Goal: Task Accomplishment & Management: Manage account settings

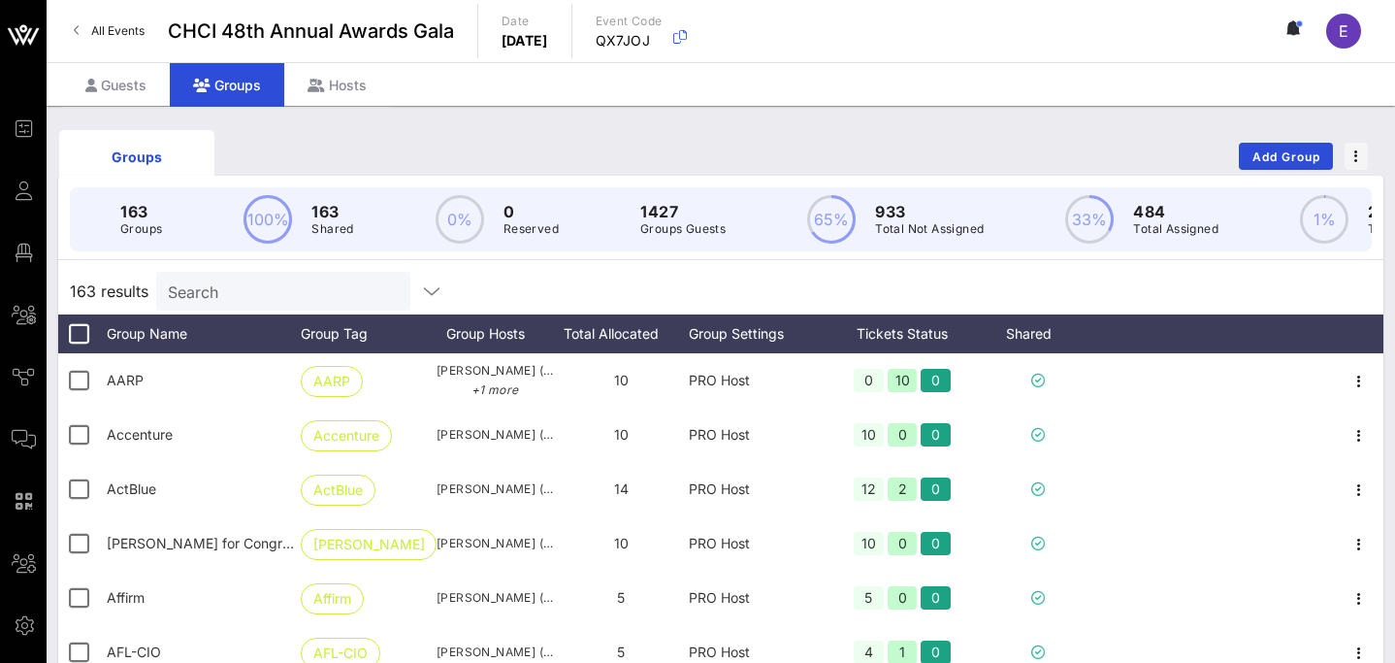
click at [273, 294] on input "Search" at bounding box center [281, 290] width 227 height 25
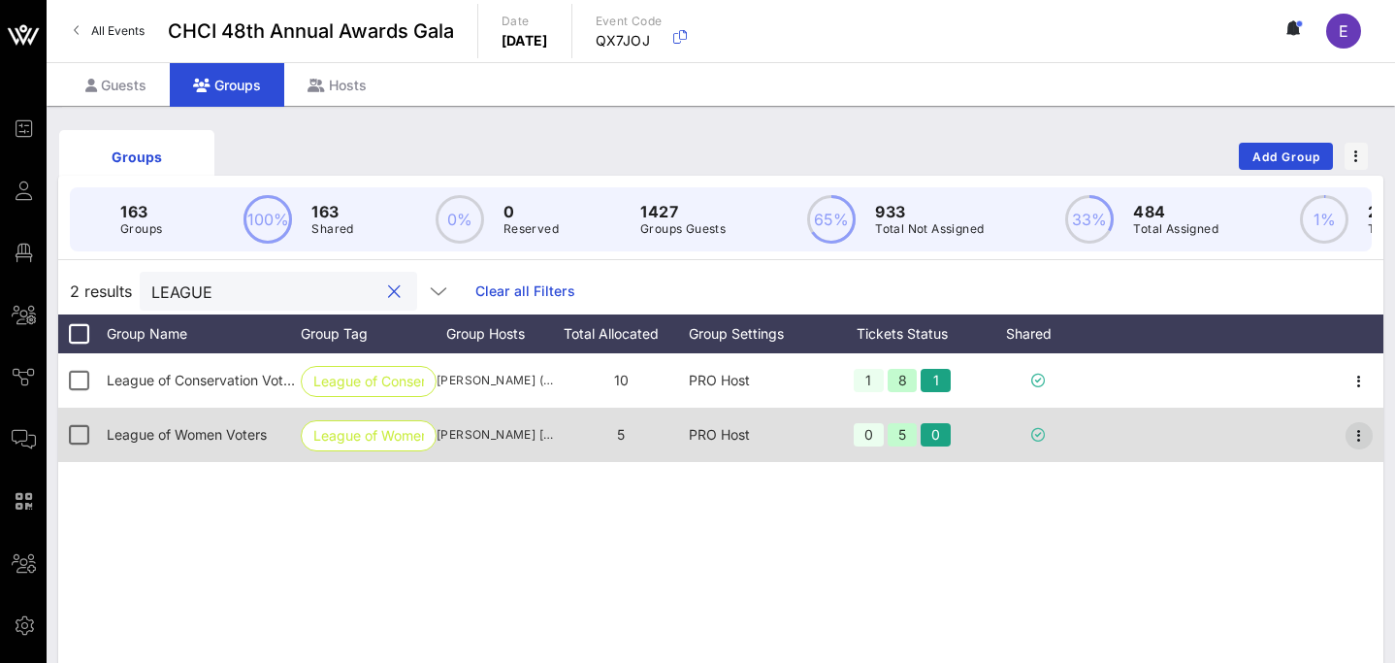
type input "LEAGUE"
click at [1359, 436] on icon "button" at bounding box center [1359, 435] width 23 height 23
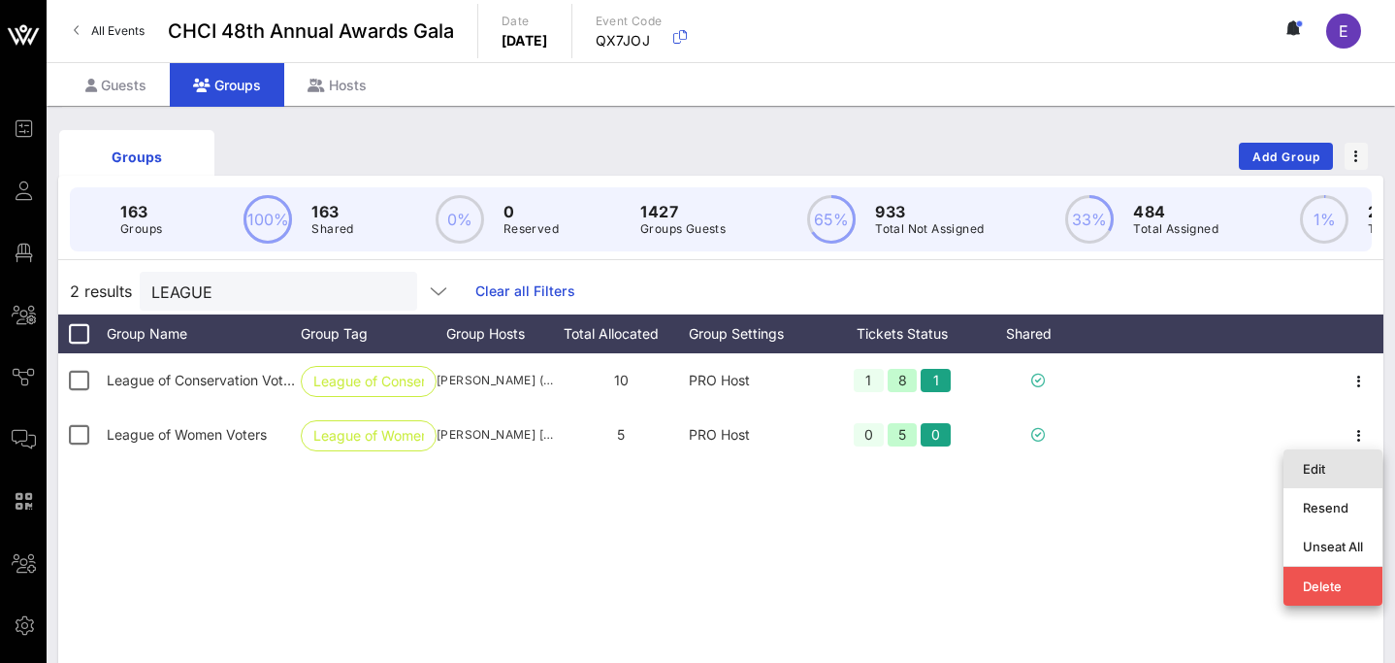
click at [1326, 471] on div "Edit" at bounding box center [1333, 469] width 60 height 16
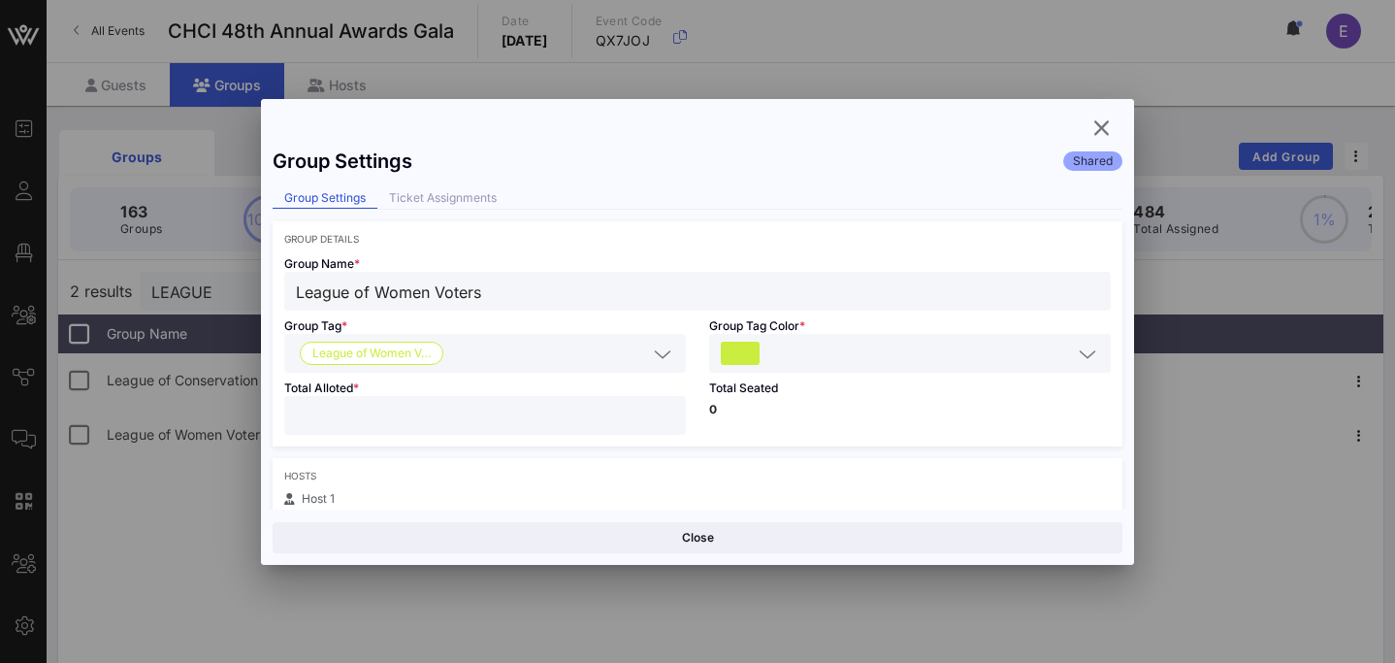
click at [473, 414] on input "*" at bounding box center [485, 415] width 378 height 25
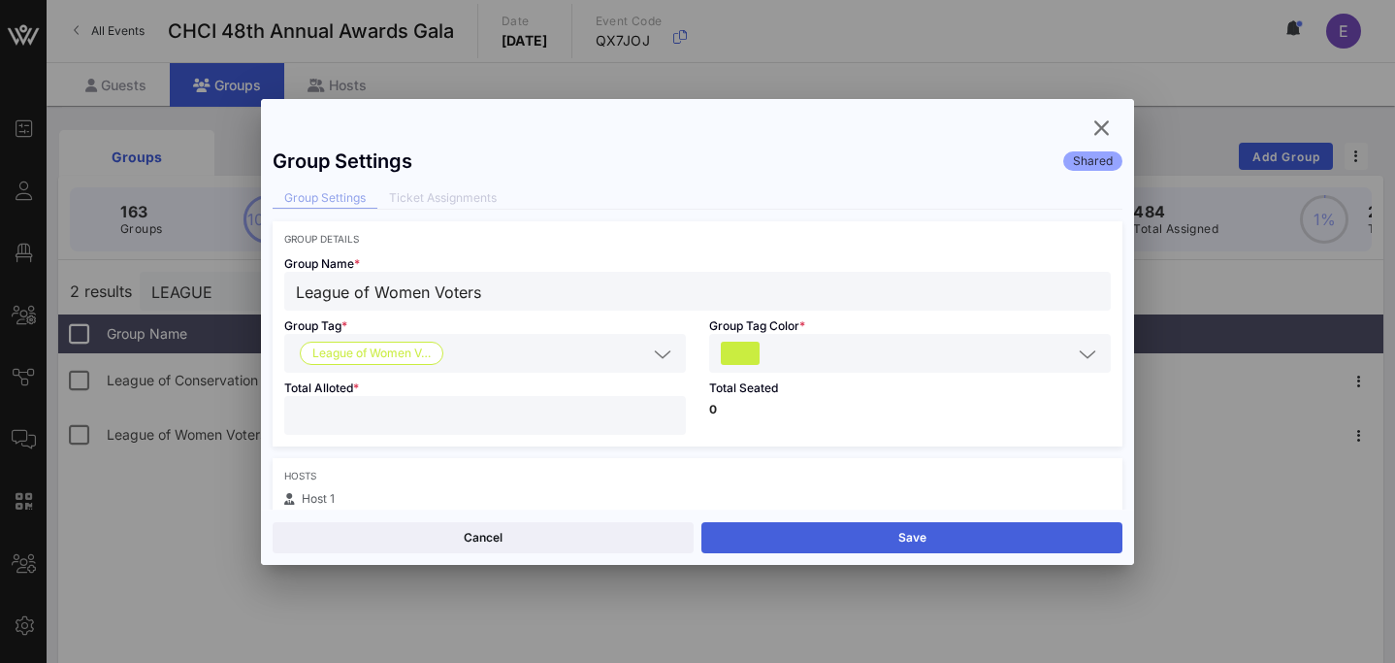
type input "**"
click at [819, 537] on button "Save" at bounding box center [911, 537] width 421 height 31
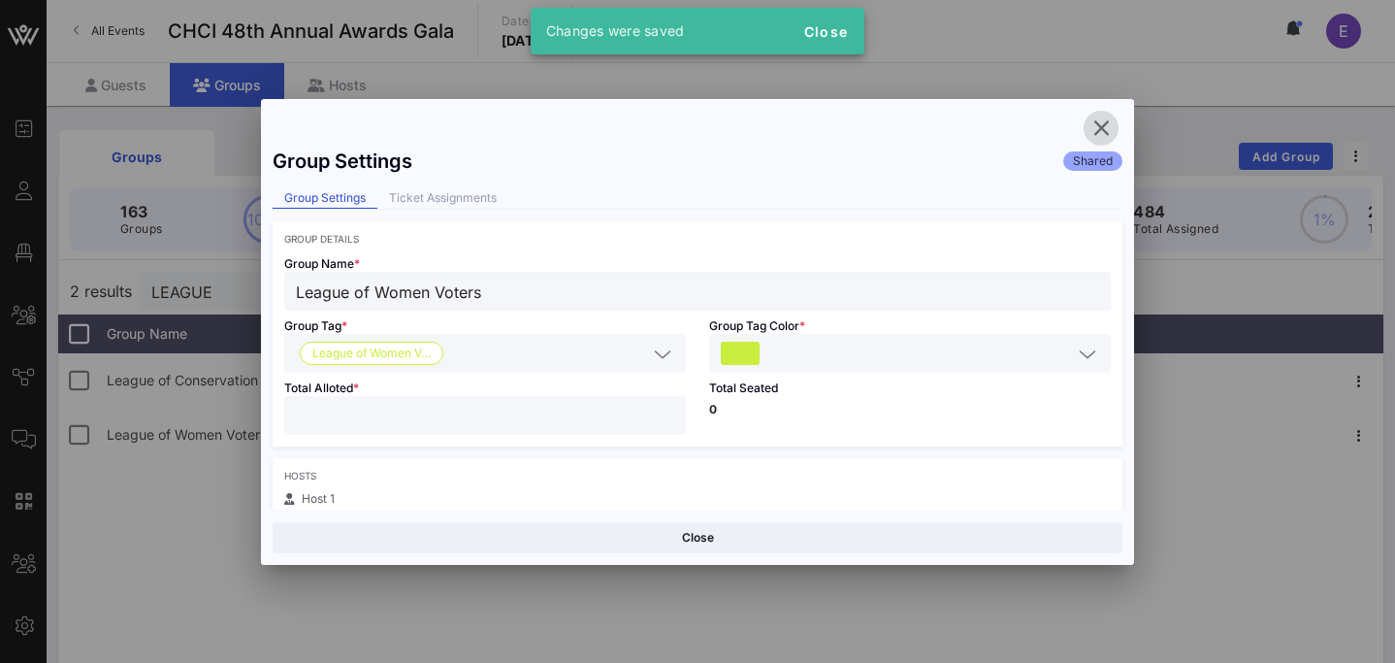
click at [1104, 124] on icon "button" at bounding box center [1101, 127] width 23 height 23
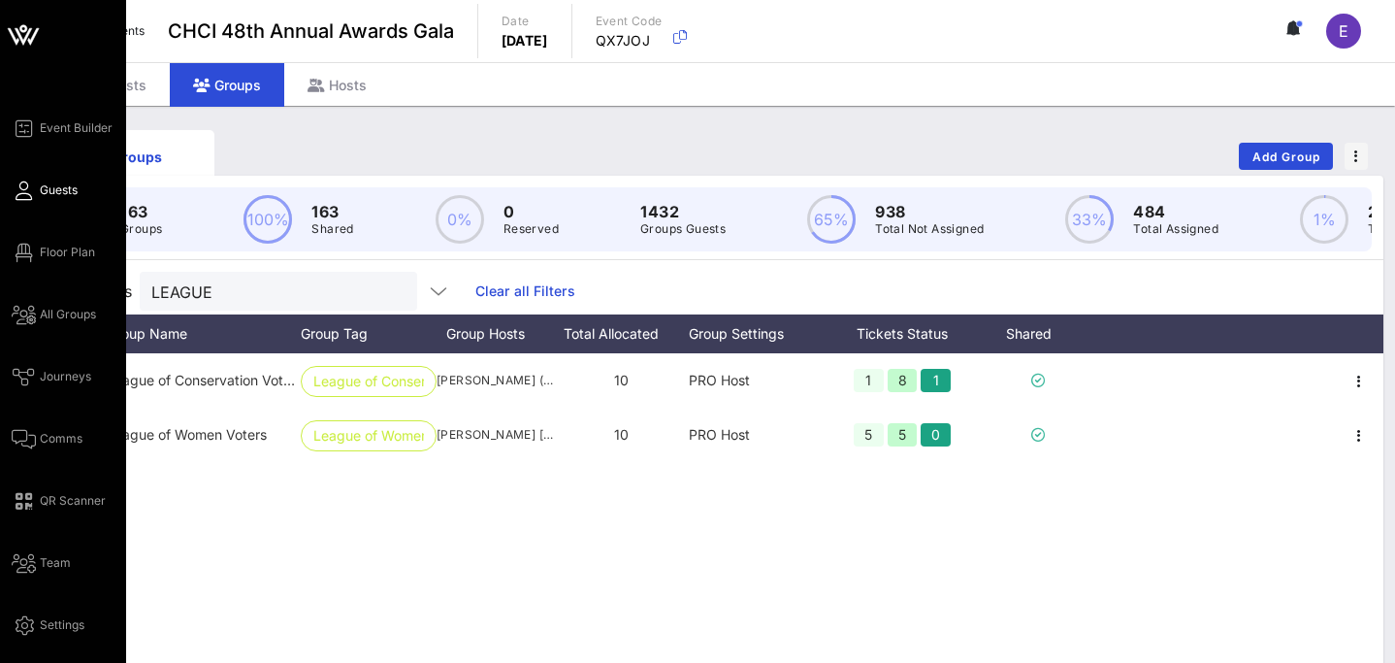
click at [54, 195] on span "Guests" at bounding box center [59, 189] width 38 height 17
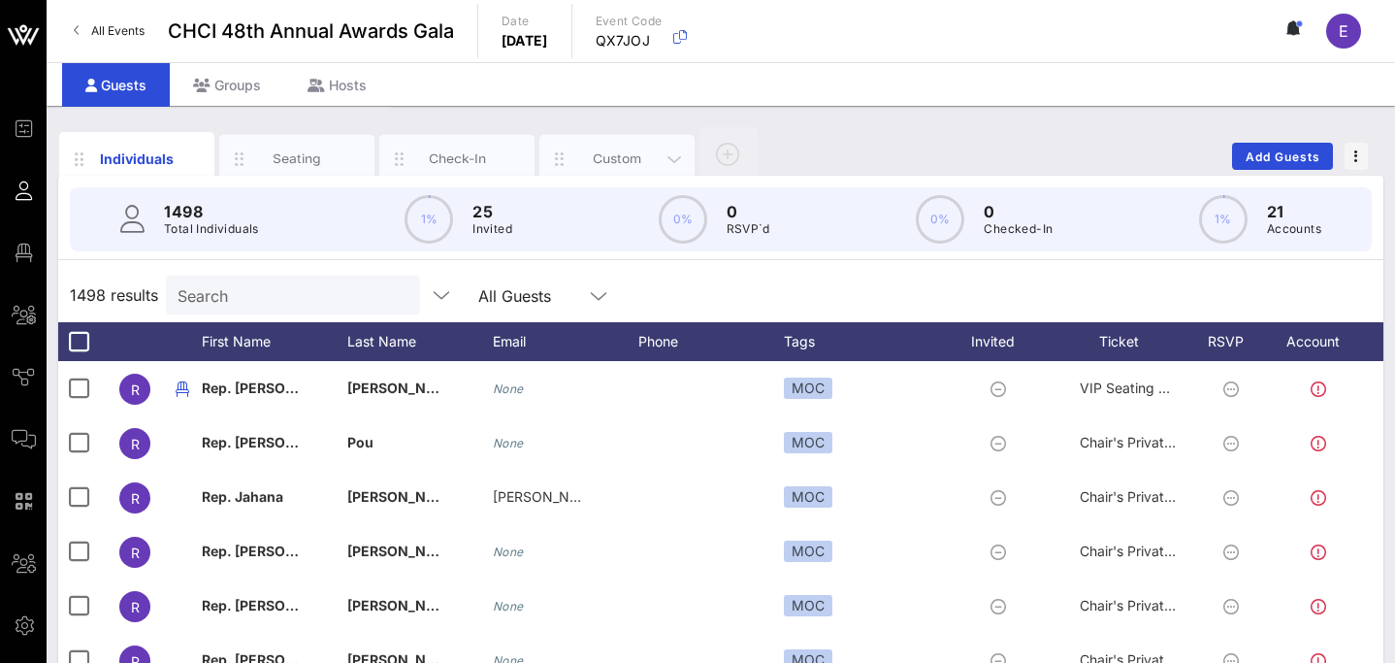
click at [616, 147] on div "Custom" at bounding box center [616, 159] width 155 height 49
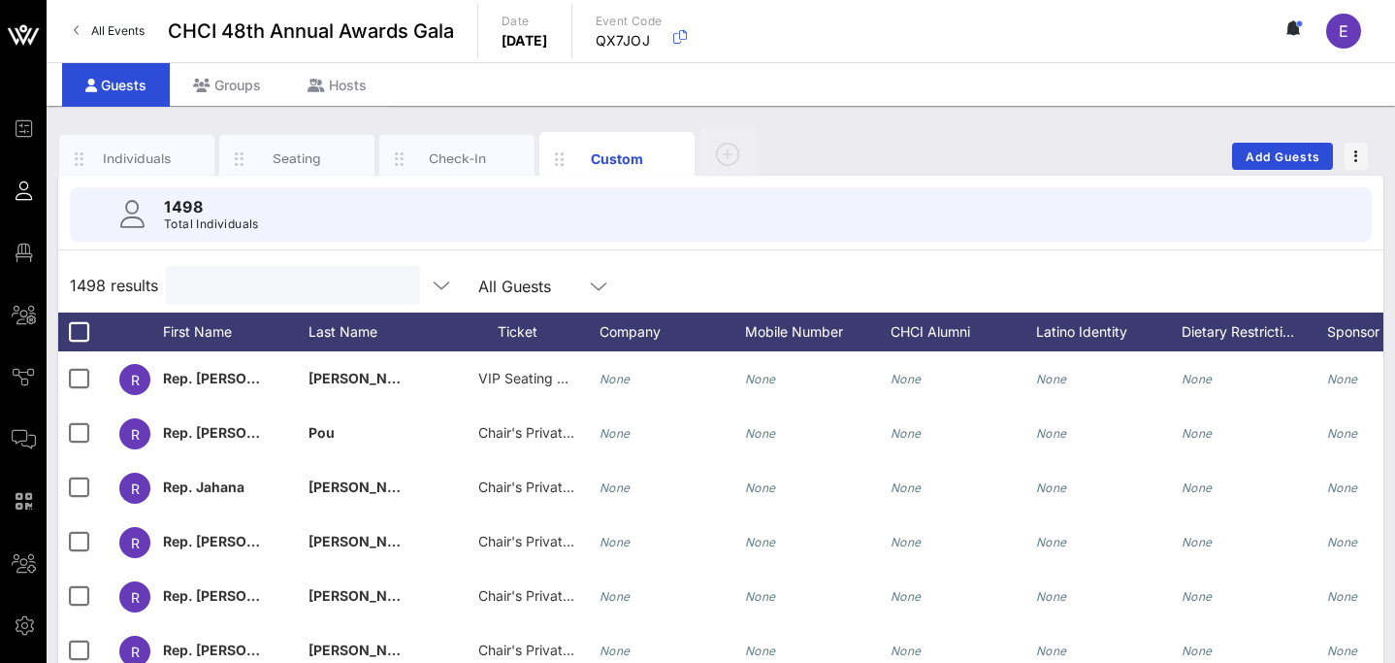
click at [278, 274] on input "text" at bounding box center [291, 285] width 227 height 25
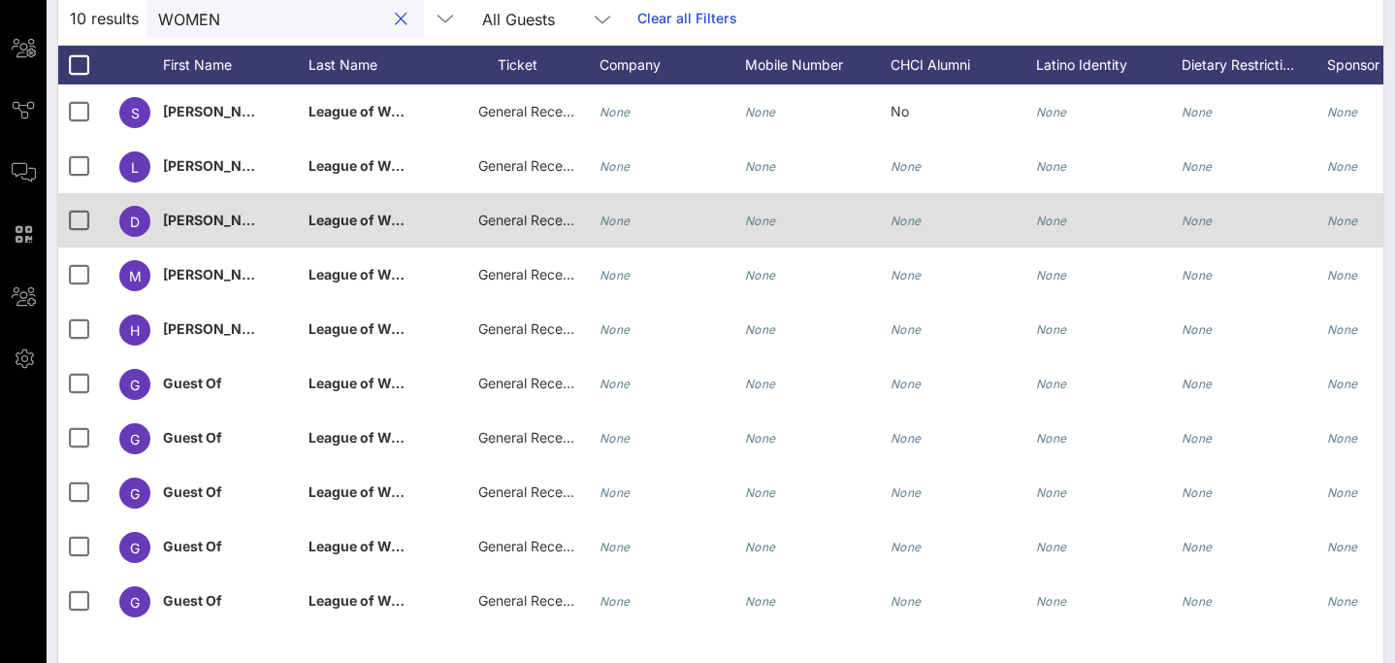
scroll to position [245, 0]
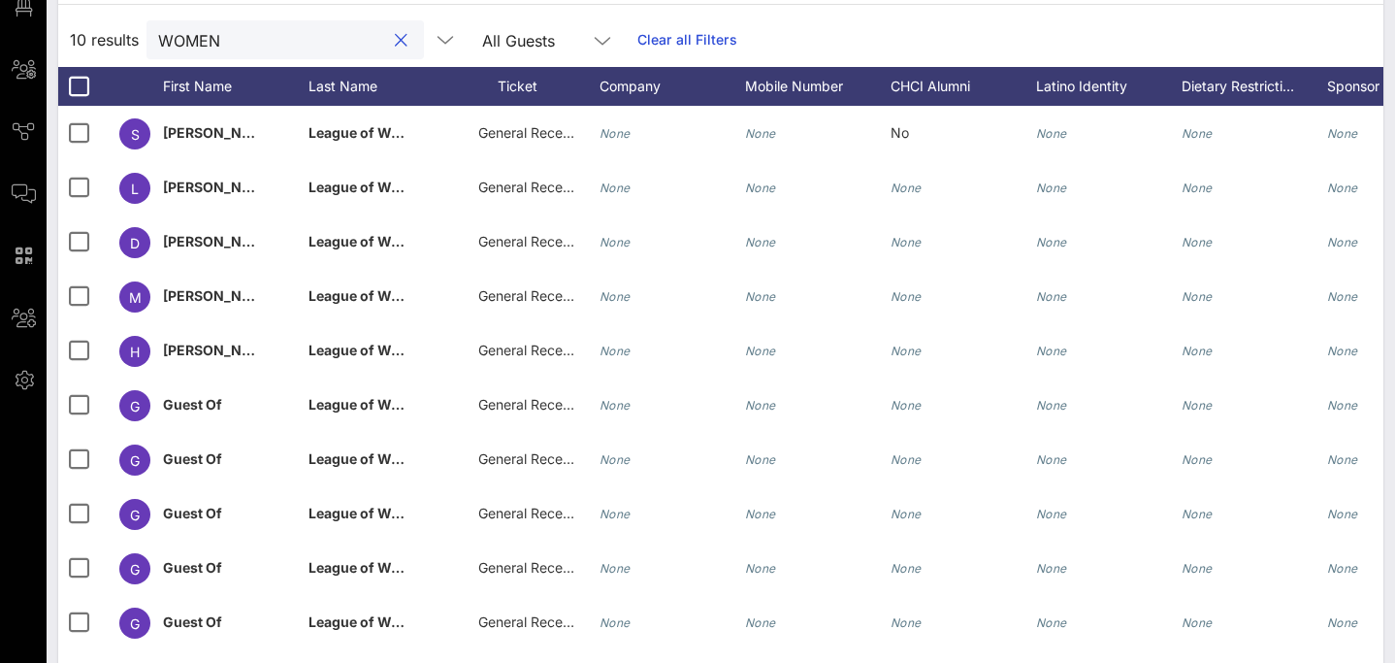
type input "WOMEN"
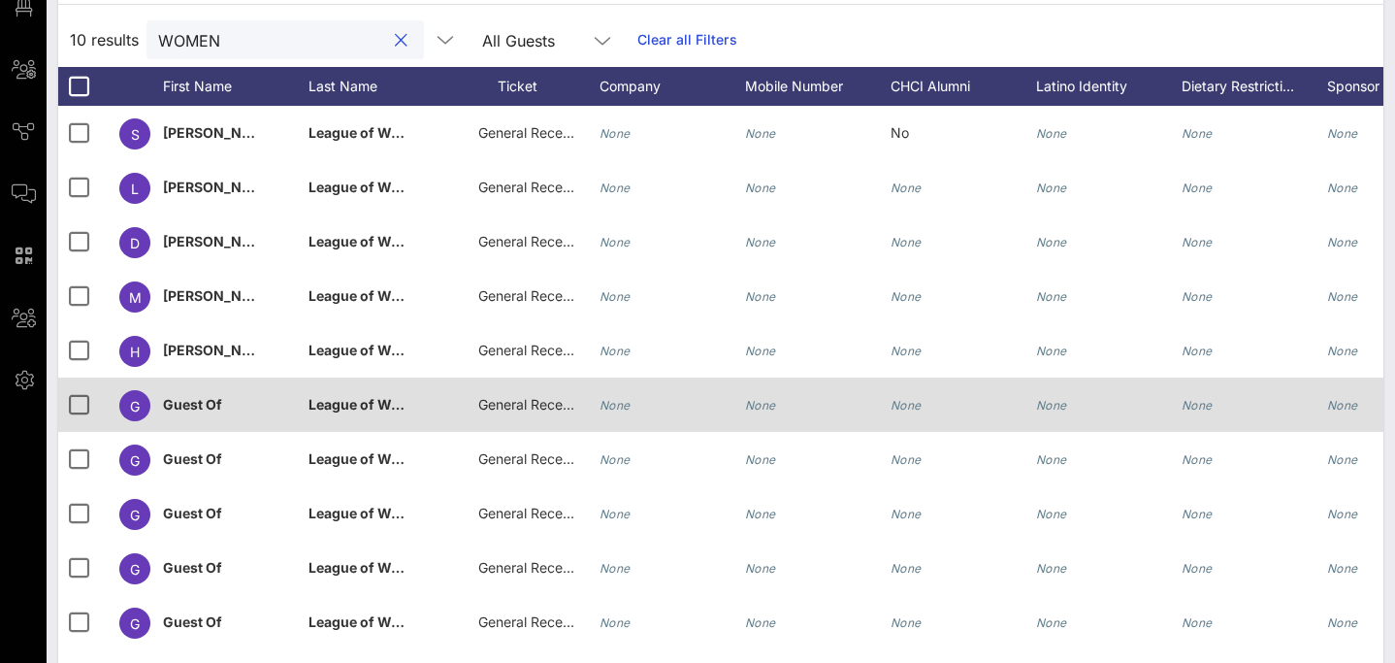
click at [547, 408] on span "General Reception" at bounding box center [536, 404] width 116 height 16
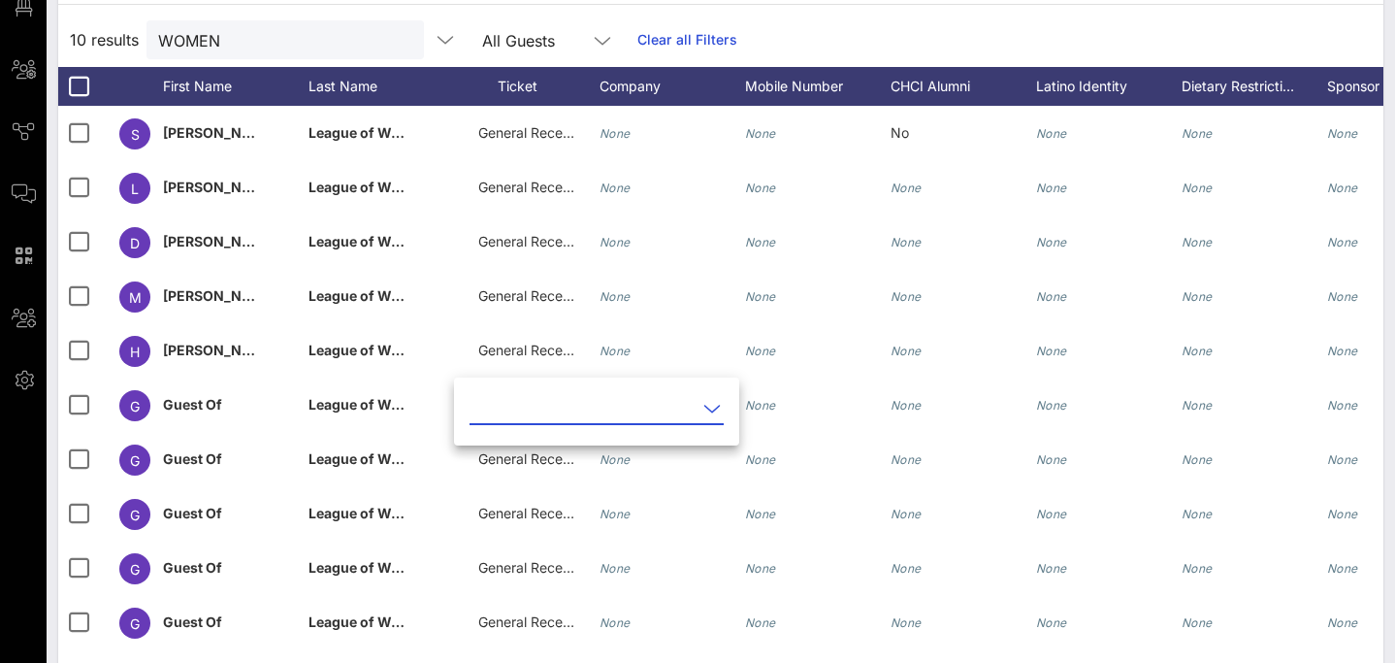
click at [558, 409] on input "text" at bounding box center [583, 408] width 227 height 31
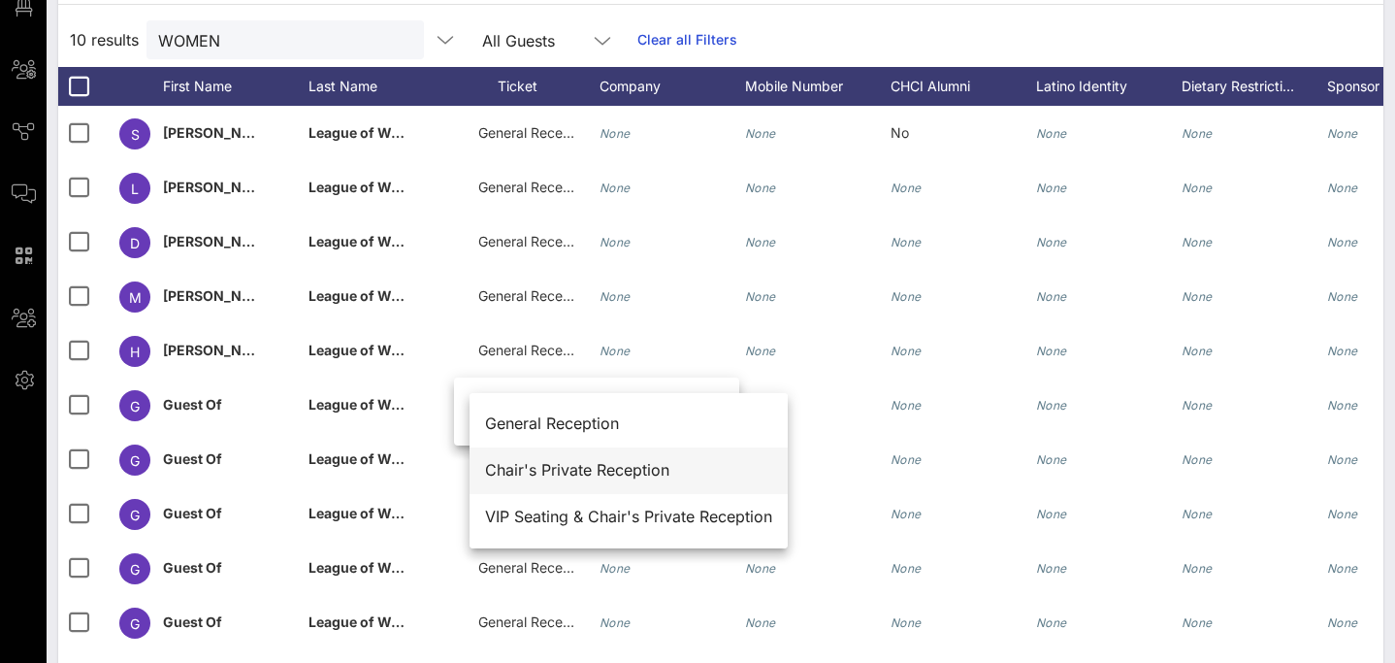
click at [565, 479] on div "Chair's Private Reception" at bounding box center [628, 470] width 287 height 18
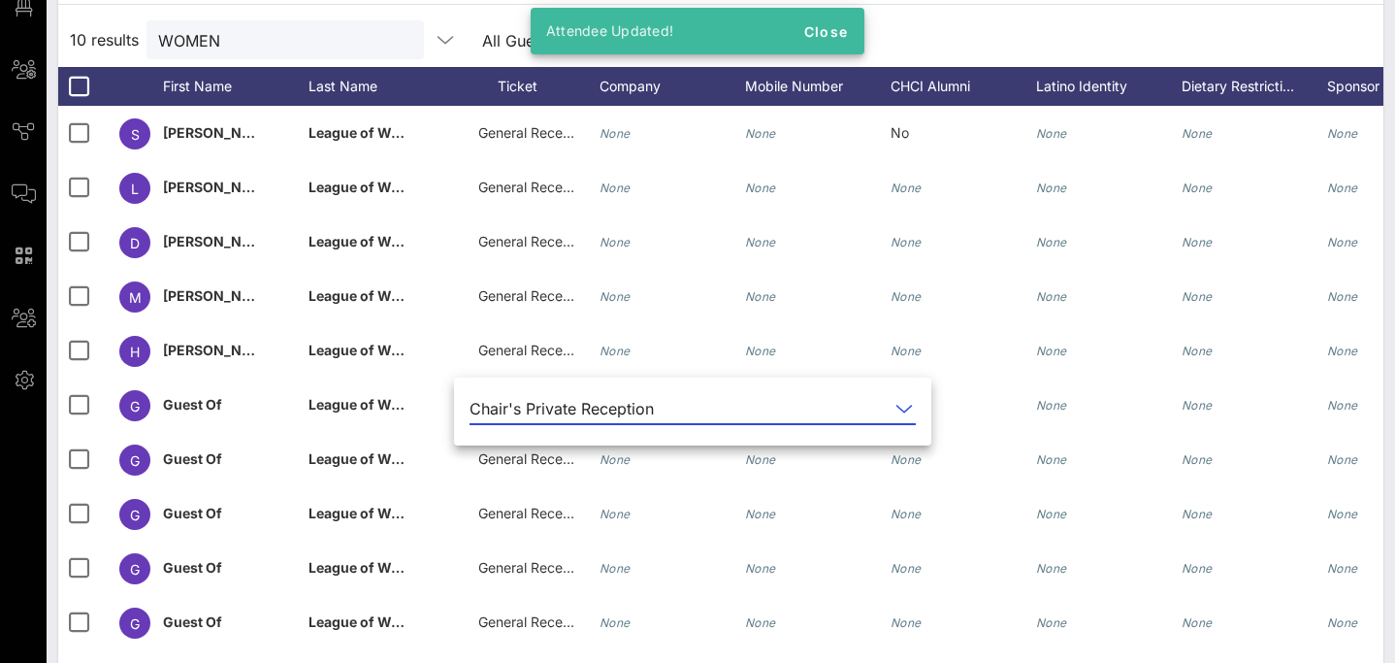
click at [857, 34] on div "Attendee Updated! Close" at bounding box center [698, 31] width 334 height 47
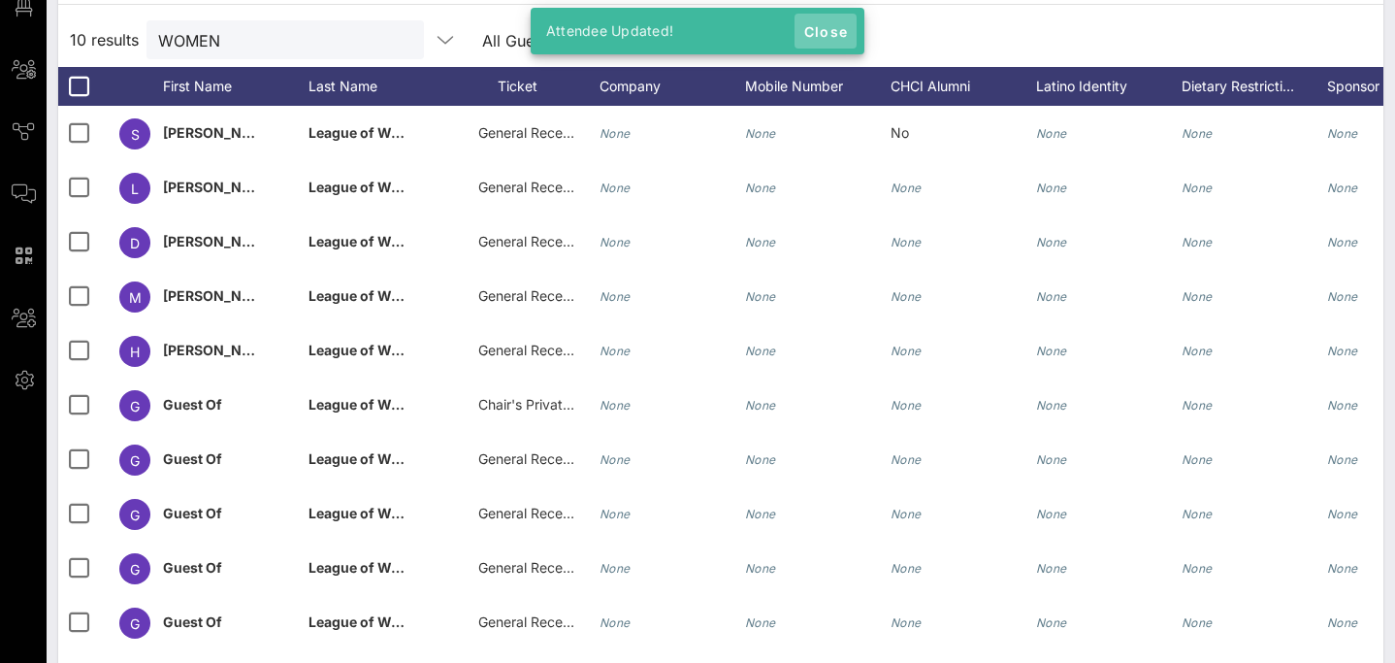
click at [831, 37] on span "Close" at bounding box center [825, 31] width 47 height 16
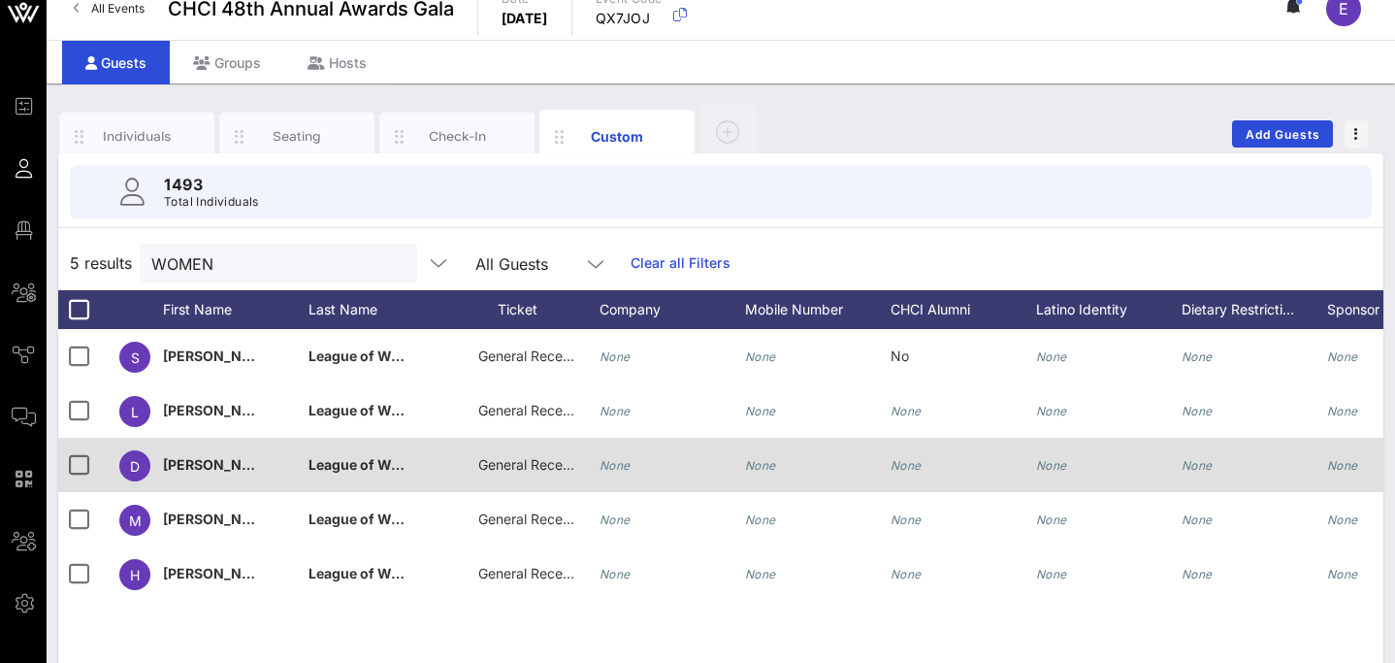
scroll to position [0, 0]
